Goal: Information Seeking & Learning: Learn about a topic

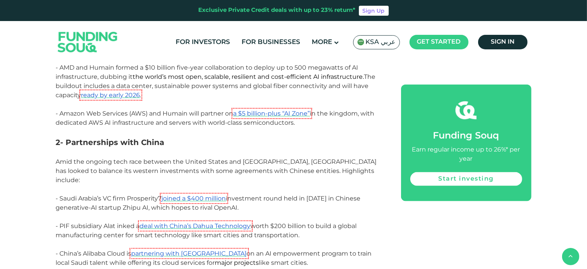
scroll to position [843, 0]
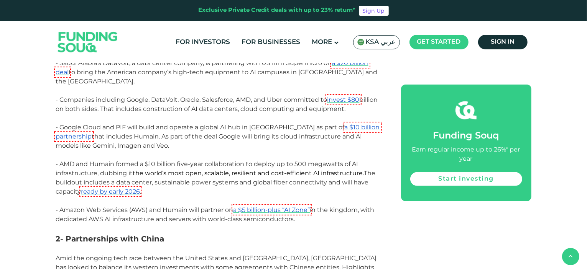
click at [85, 35] on img at bounding box center [87, 42] width 75 height 39
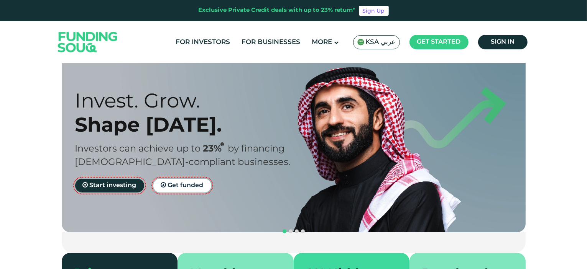
scroll to position [38, 0]
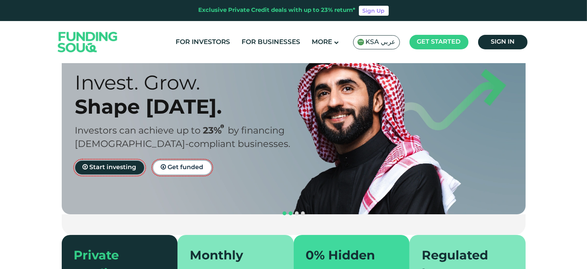
click at [290, 212] on span "navigation" at bounding box center [291, 214] width 4 height 4
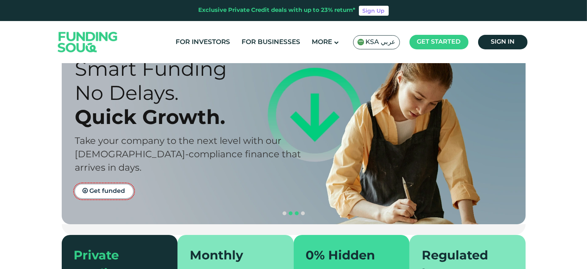
click at [296, 212] on span "navigation" at bounding box center [297, 214] width 4 height 4
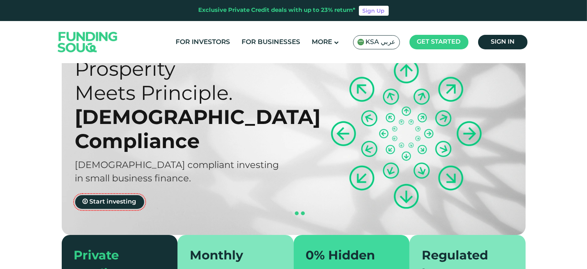
click at [305, 211] on button "navigation" at bounding box center [303, 214] width 6 height 6
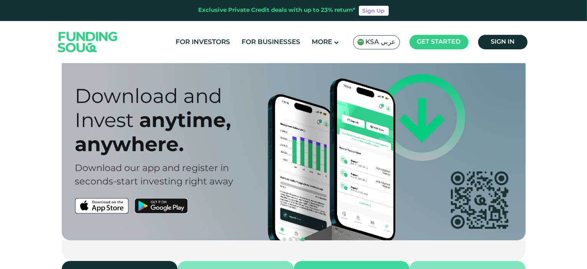
scroll to position [0, 0]
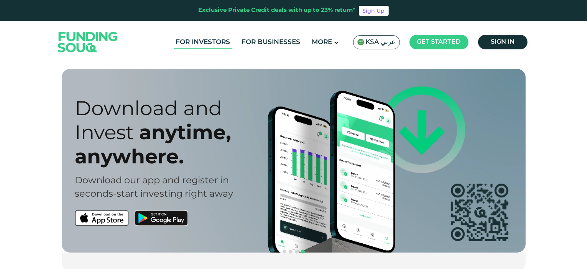
click at [221, 39] on link "For Investors" at bounding box center [203, 42] width 58 height 13
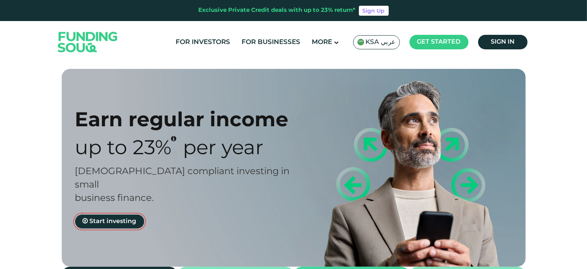
click at [376, 43] on span "KSA عربي" at bounding box center [381, 42] width 30 height 9
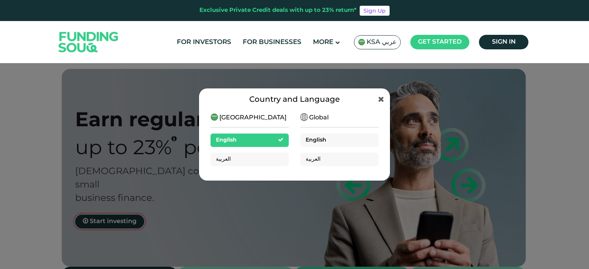
click at [332, 141] on div "English" at bounding box center [339, 140] width 78 height 13
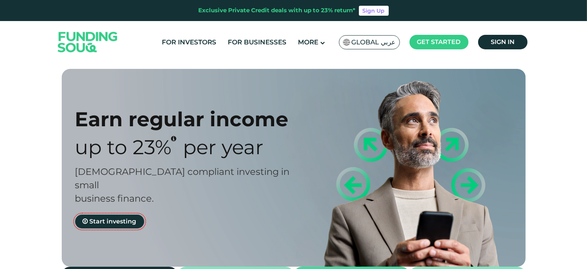
click at [382, 43] on span "Global عربي" at bounding box center [373, 42] width 44 height 9
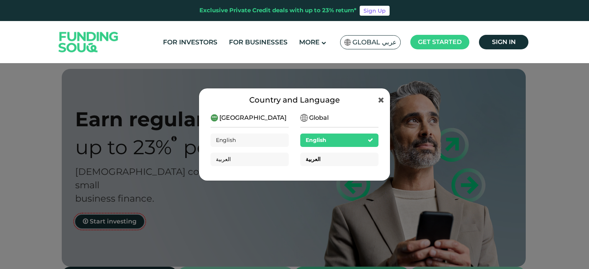
click at [348, 159] on div "العربية" at bounding box center [339, 159] width 78 height 13
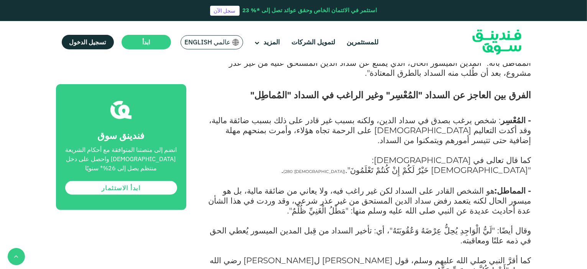
scroll to position [613, 0]
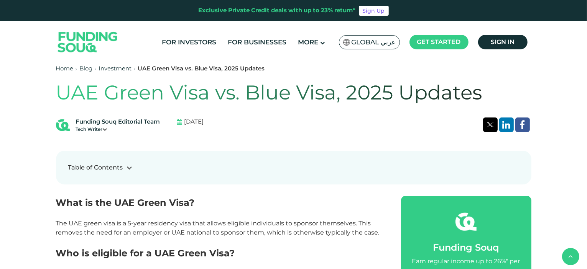
scroll to position [307, 0]
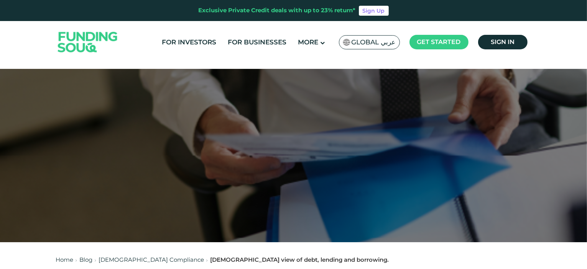
click at [86, 42] on img at bounding box center [87, 42] width 75 height 39
